Goal: Task Accomplishment & Management: Manage account settings

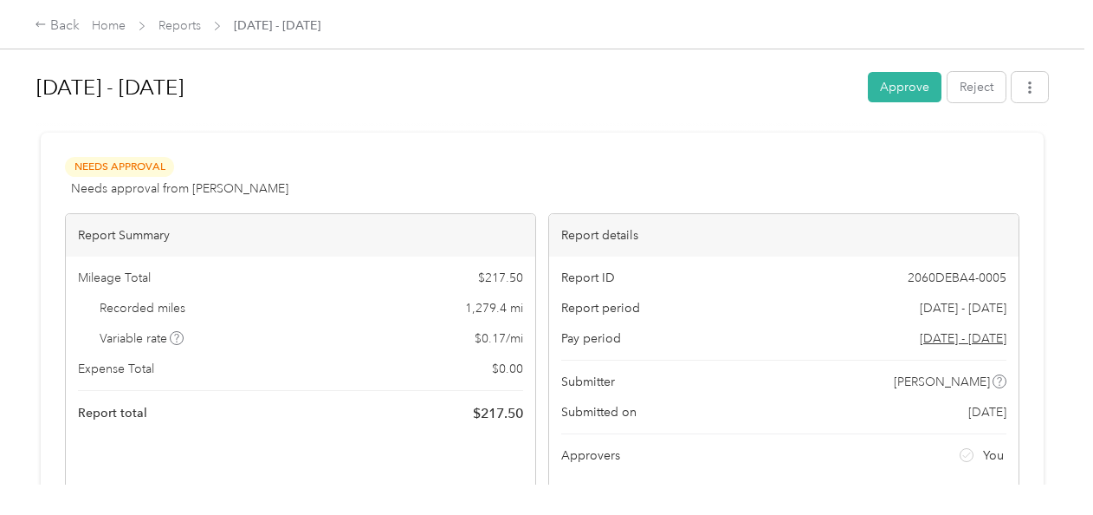
click at [976, 85] on button "Reject" at bounding box center [977, 87] width 58 height 30
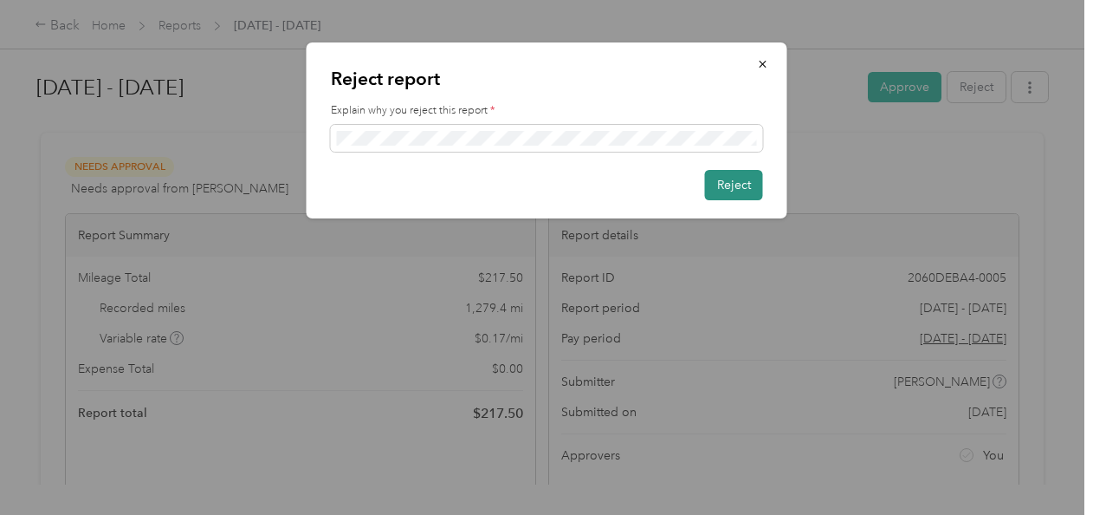
click at [717, 178] on button "Reject" at bounding box center [734, 185] width 58 height 30
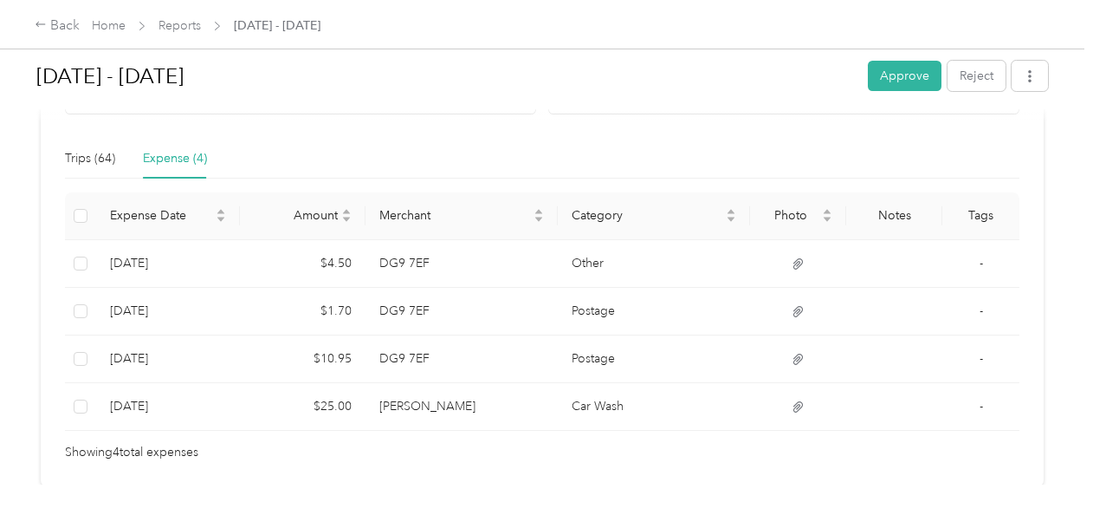
scroll to position [378, 0]
click at [974, 74] on button "Reject" at bounding box center [977, 76] width 58 height 30
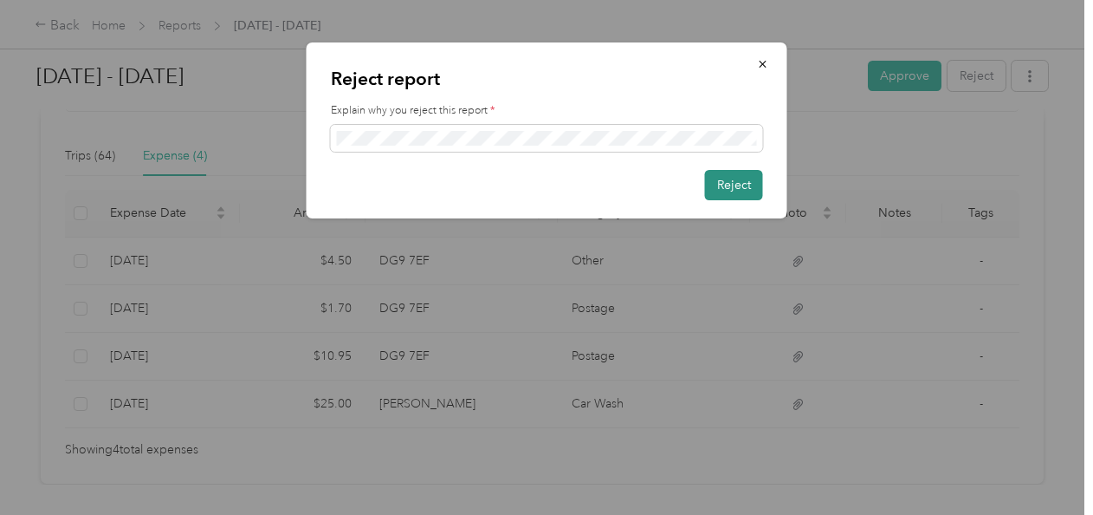
click at [728, 185] on button "Reject" at bounding box center [734, 185] width 58 height 30
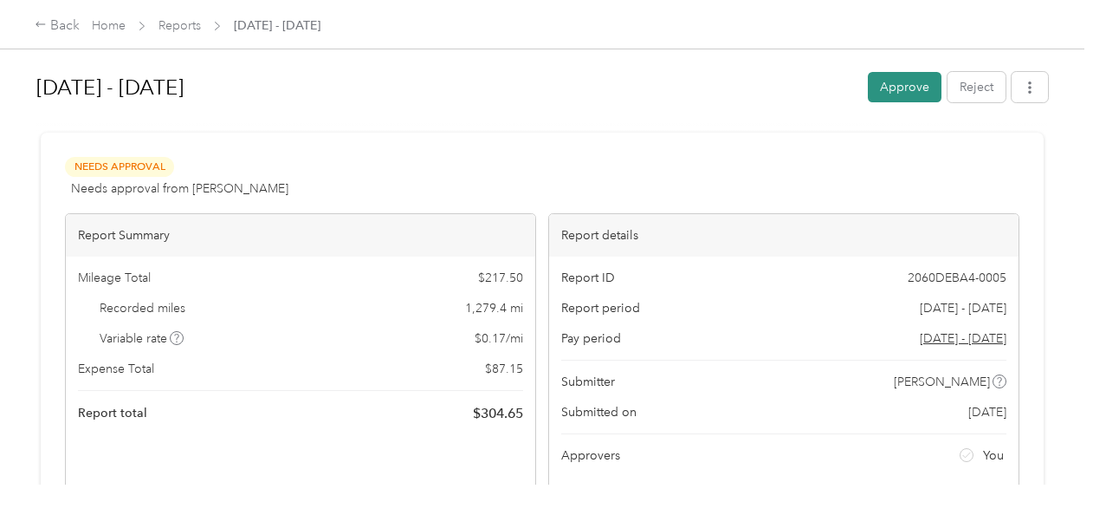
click at [879, 82] on button "Approve" at bounding box center [905, 87] width 74 height 30
